Goal: Find contact information: Find contact information

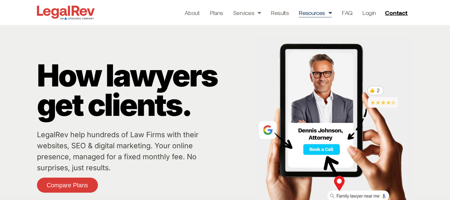
click at [325, 12] on span "Menu" at bounding box center [328, 12] width 7 height 13
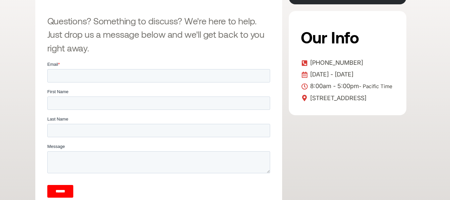
scroll to position [167, 0]
